Goal: Transaction & Acquisition: Book appointment/travel/reservation

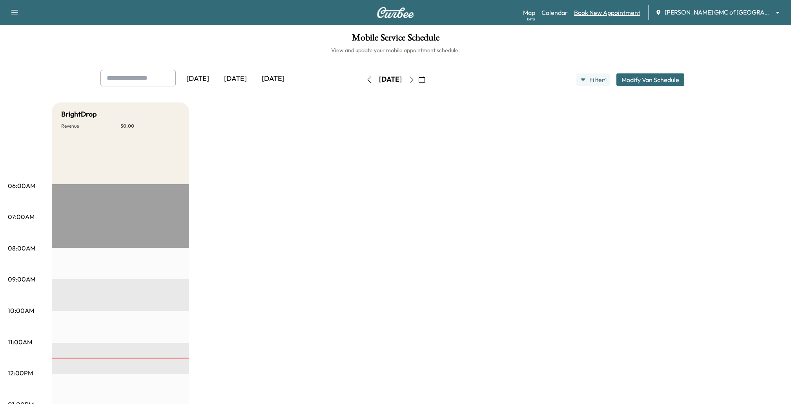
click at [616, 16] on link "Book New Appointment" at bounding box center [607, 12] width 66 height 9
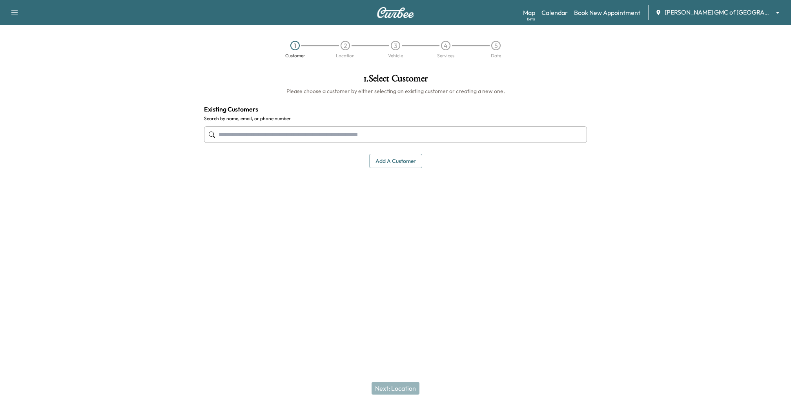
click at [460, 134] on input "text" at bounding box center [395, 134] width 383 height 16
type input "****"
click at [409, 244] on div "1 . Select Customer Please choose a customer by either selecting an existing cu…" at bounding box center [396, 168] width 396 height 202
click at [402, 163] on button "Add a customer" at bounding box center [395, 161] width 53 height 15
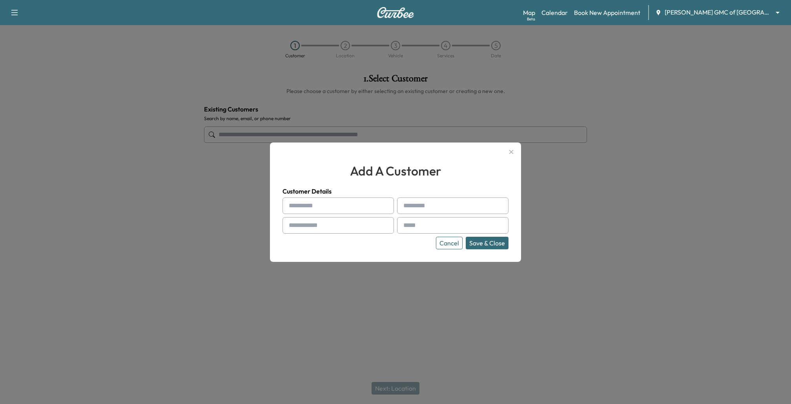
click at [332, 204] on input "text" at bounding box center [338, 205] width 111 height 16
type input "****"
type input "**********"
click at [408, 228] on div at bounding box center [404, 225] width 9 height 9
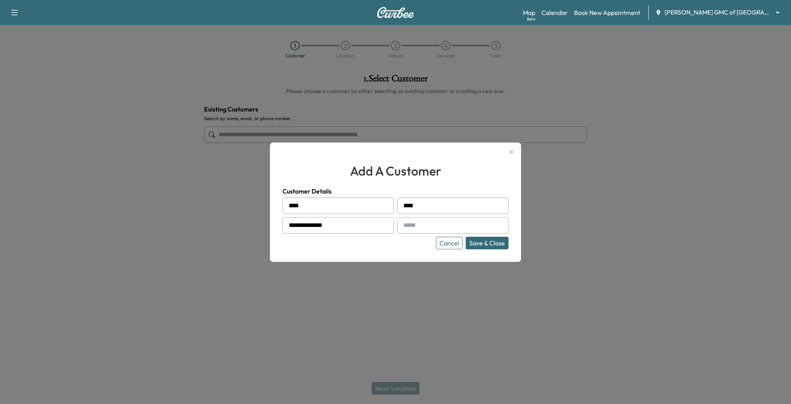
click at [427, 217] on input "text" at bounding box center [452, 225] width 111 height 16
type input "**********"
click at [483, 238] on button "Save & Close" at bounding box center [487, 243] width 43 height 13
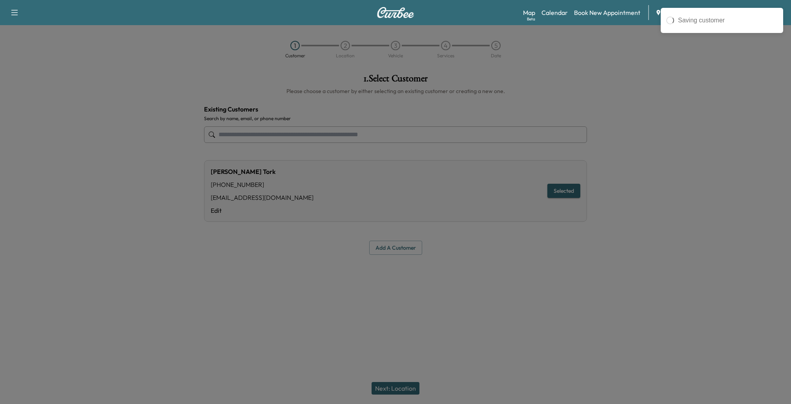
type input "*********"
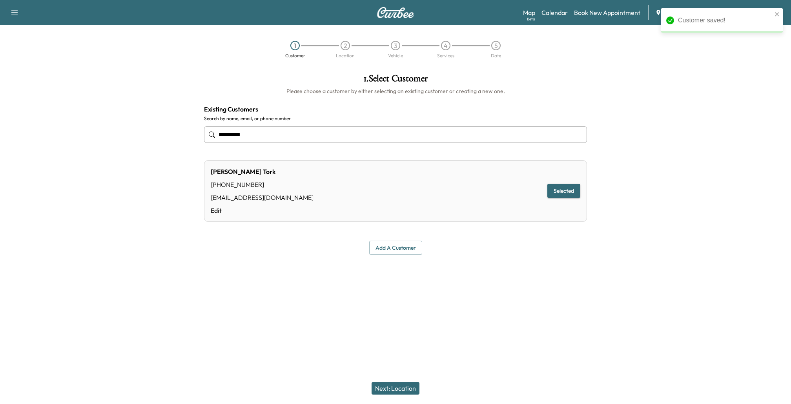
click at [392, 382] on button "Next: Location" at bounding box center [396, 388] width 48 height 13
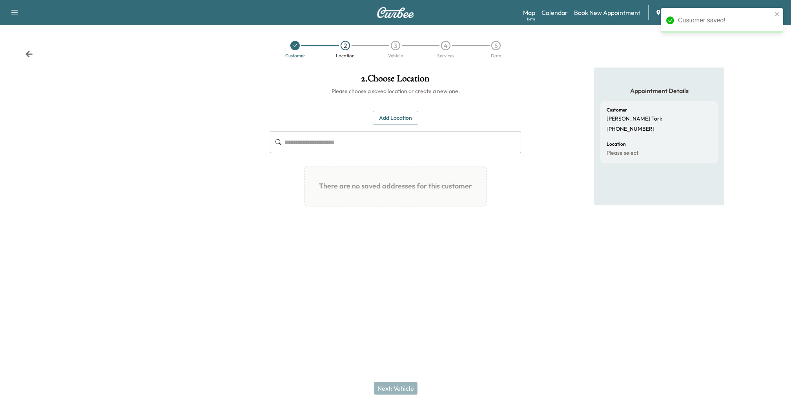
click at [410, 114] on button "Add Location" at bounding box center [396, 118] width 46 height 15
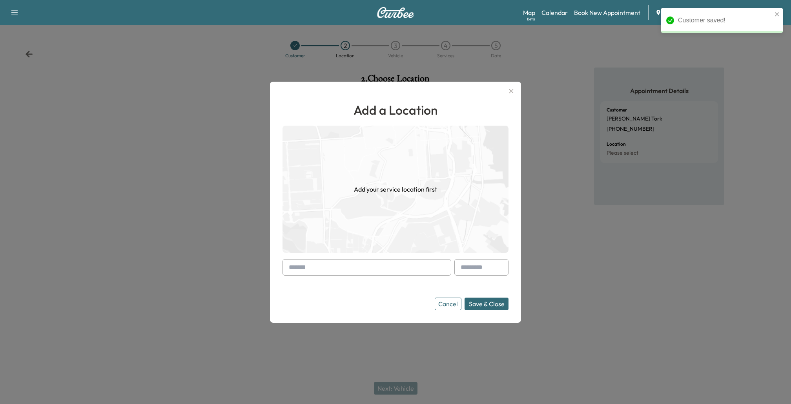
click at [352, 265] on input "text" at bounding box center [367, 267] width 169 height 16
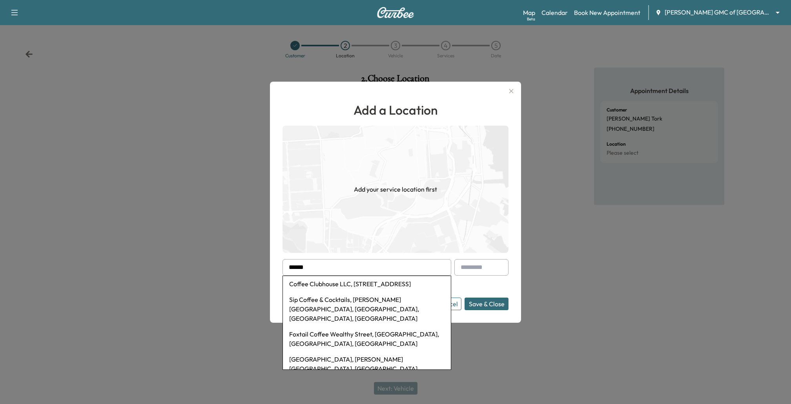
click at [346, 283] on li "Coffee Clubhouse LLC, [STREET_ADDRESS]" at bounding box center [367, 284] width 168 height 16
type input "**********"
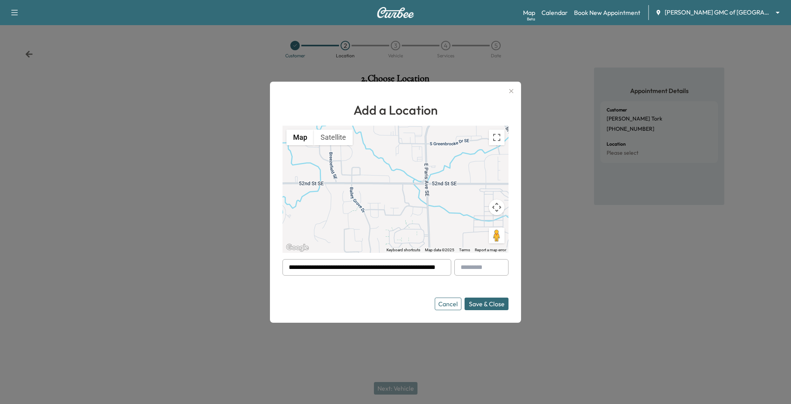
click at [498, 303] on button "Save & Close" at bounding box center [487, 303] width 44 height 13
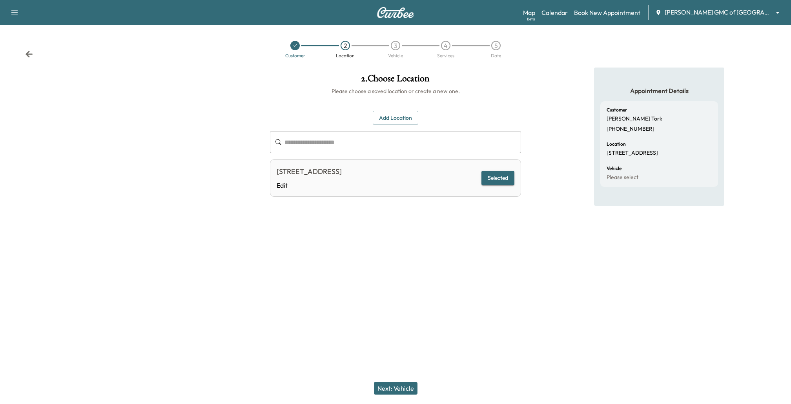
click at [397, 387] on button "Next: Vehicle" at bounding box center [396, 388] width 44 height 13
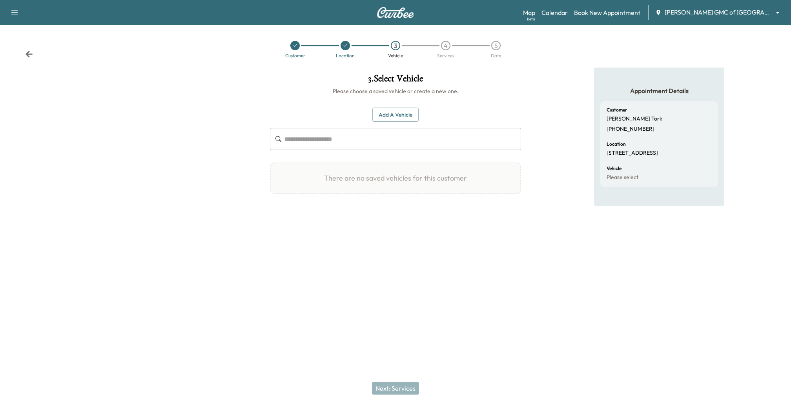
click at [386, 109] on button "Add a Vehicle" at bounding box center [395, 115] width 46 height 15
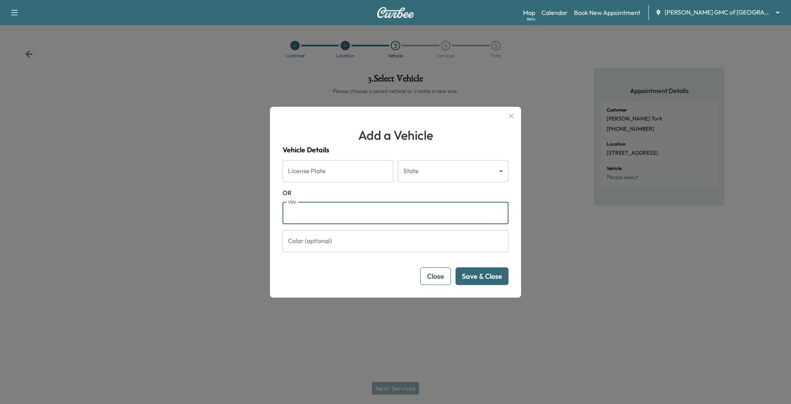
click at [362, 211] on input "VIN" at bounding box center [396, 213] width 226 height 22
type input "**********"
click at [480, 275] on button "Save & Close" at bounding box center [482, 276] width 53 height 18
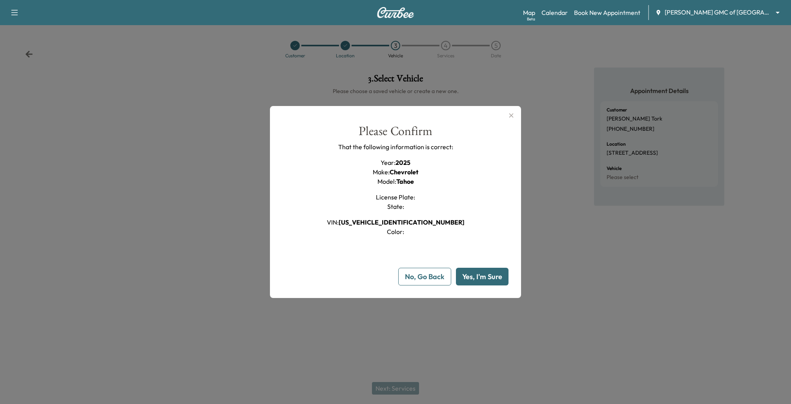
click at [487, 283] on button "Yes, I'm Sure" at bounding box center [482, 277] width 53 height 18
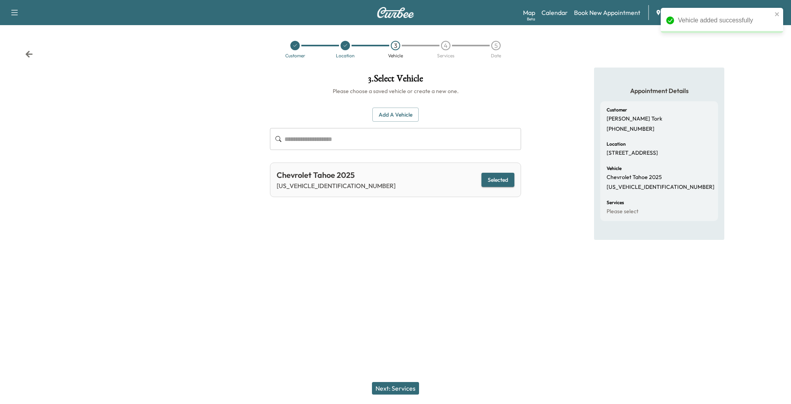
click at [392, 387] on button "Next: Services" at bounding box center [395, 388] width 47 height 13
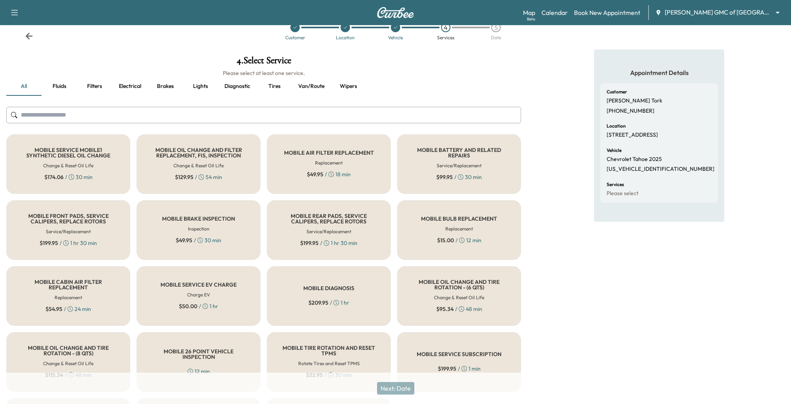
scroll to position [19, 0]
click at [206, 114] on input "text" at bounding box center [263, 114] width 515 height 16
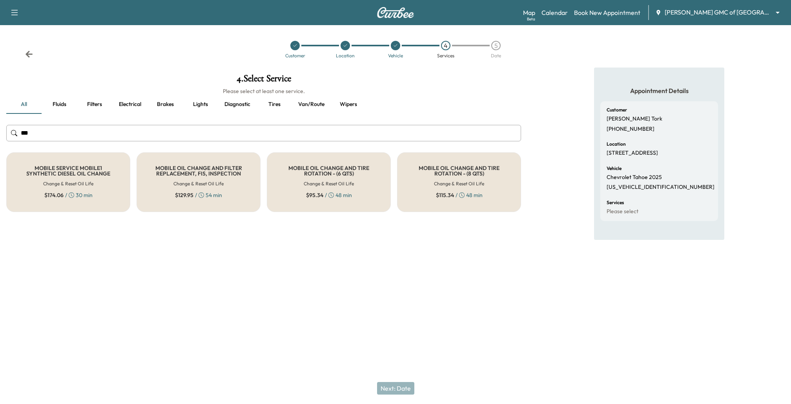
type input "***"
click at [488, 198] on div "MOBILE OIL CHANGE AND TIRE ROTATION - (8 QTS) Change & Reset Oil Life $ 115.34 …" at bounding box center [459, 182] width 124 height 60
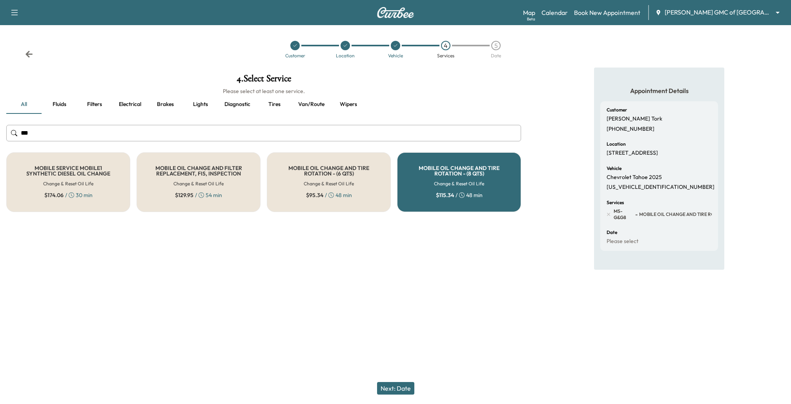
click at [406, 394] on button "Next: Date" at bounding box center [395, 388] width 37 height 13
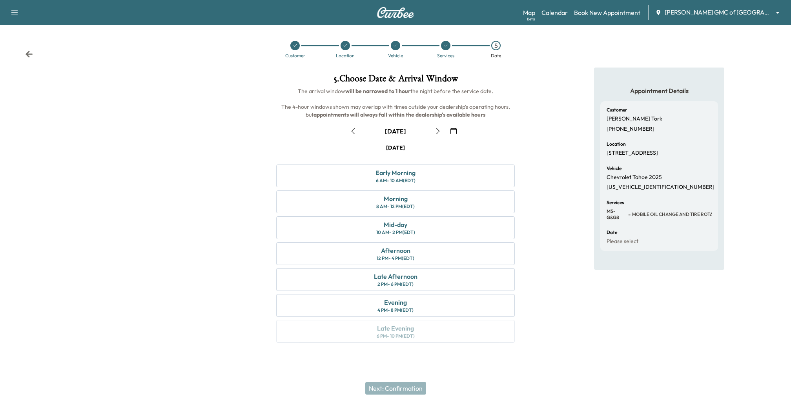
click at [354, 132] on icon "button" at bounding box center [353, 131] width 6 height 6
click at [378, 302] on div "Evening 4 PM - 8 PM (EDT)" at bounding box center [395, 305] width 239 height 23
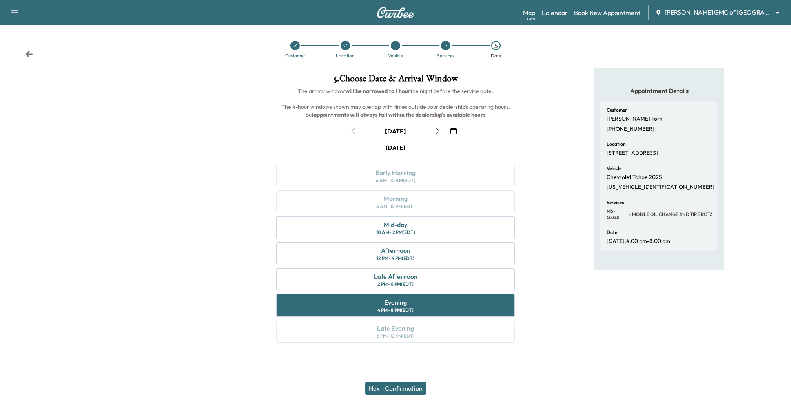
click at [399, 383] on button "Next: Confirmation" at bounding box center [395, 388] width 61 height 13
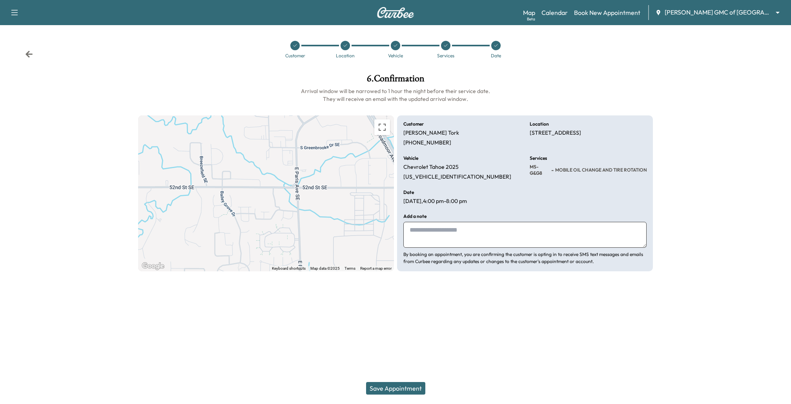
click at [399, 383] on button "Save Appointment" at bounding box center [395, 388] width 59 height 13
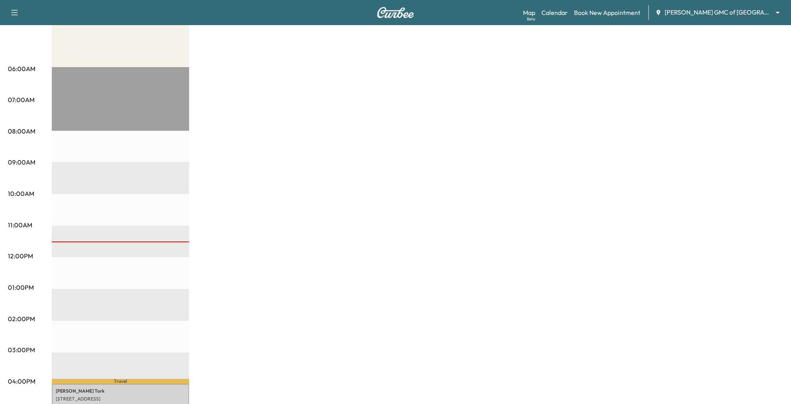
scroll to position [294, 0]
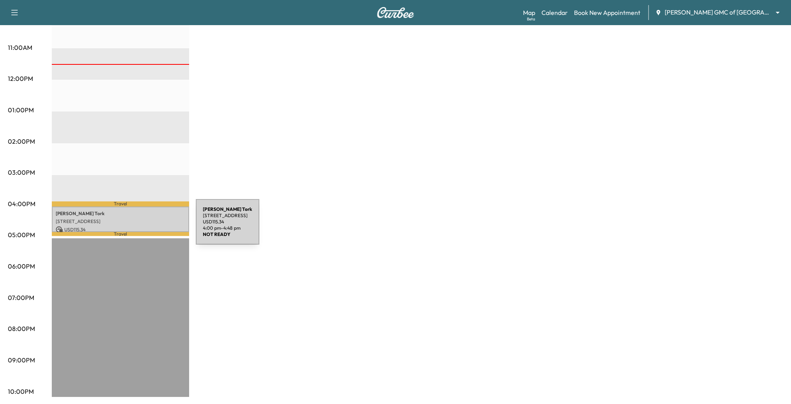
click at [136, 221] on p "[STREET_ADDRESS]" at bounding box center [120, 221] width 129 height 6
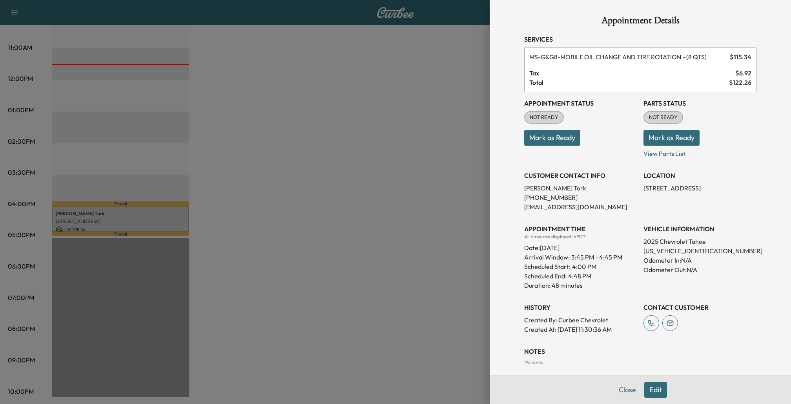
click at [560, 138] on button "Mark as Ready" at bounding box center [552, 138] width 56 height 16
click at [675, 138] on button "Mark as Ready" at bounding box center [672, 138] width 56 height 16
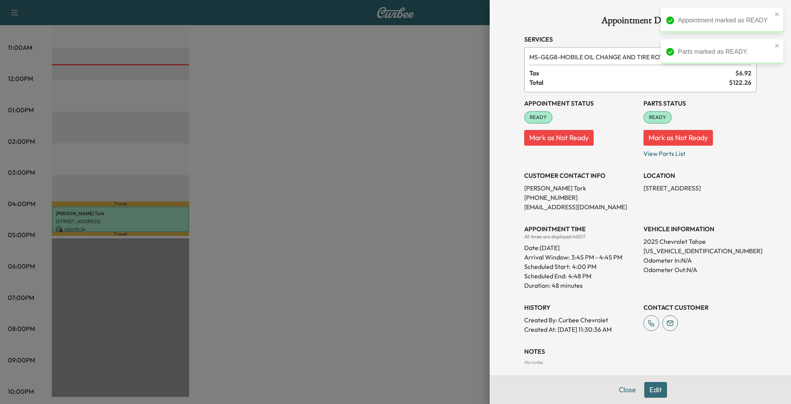
click at [332, 244] on div at bounding box center [395, 202] width 791 height 404
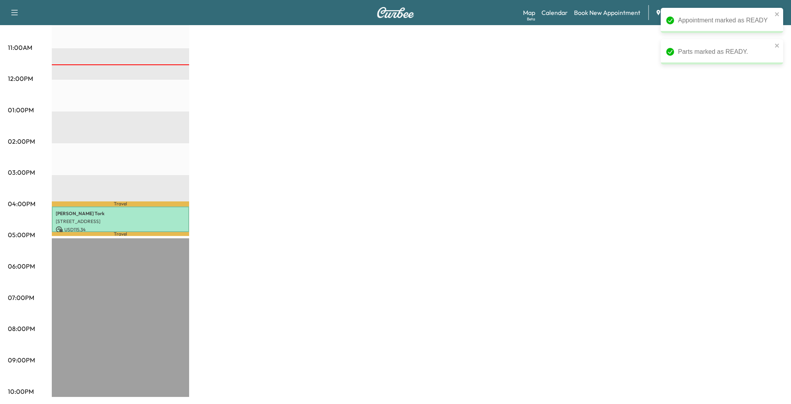
click at [364, 217] on div "BrightDrop Revenue $ 115.34 Work Time 48 mins Transit Time 19 mins Travel [PERS…" at bounding box center [417, 102] width 731 height 589
